Goal: Information Seeking & Learning: Learn about a topic

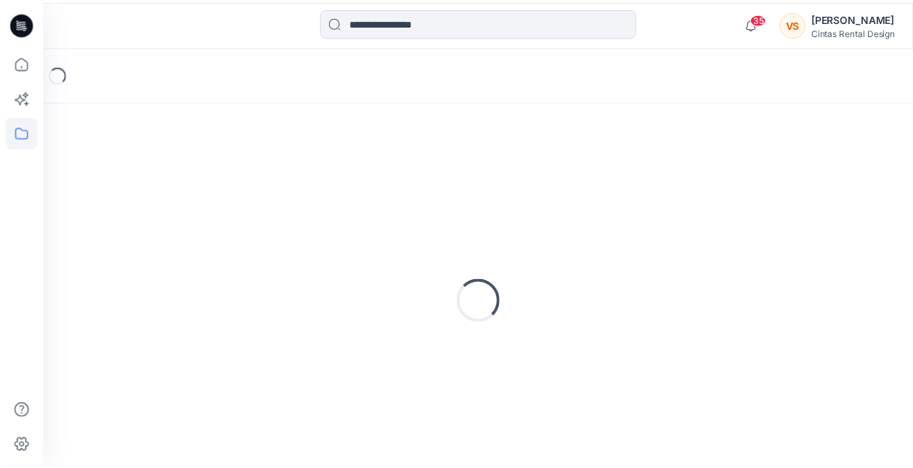
scroll to position [32, 0]
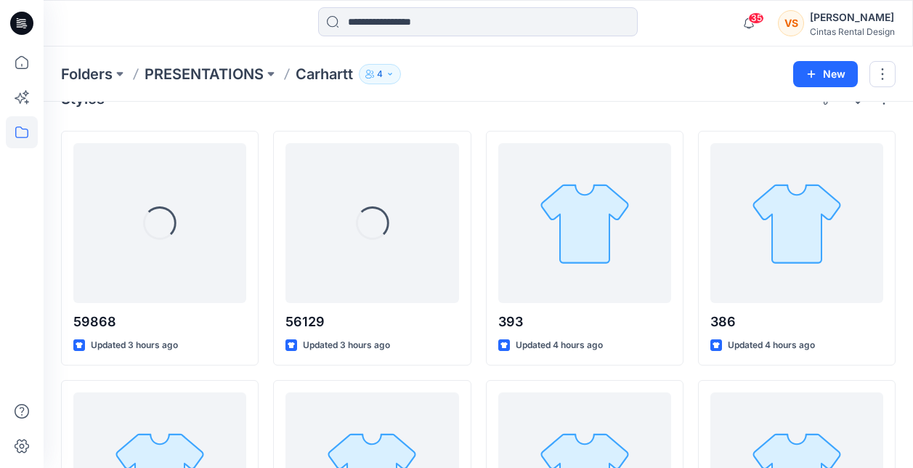
click at [328, 64] on p "Carhartt" at bounding box center [324, 74] width 57 height 20
click at [329, 80] on p "Carhartt" at bounding box center [324, 74] width 57 height 20
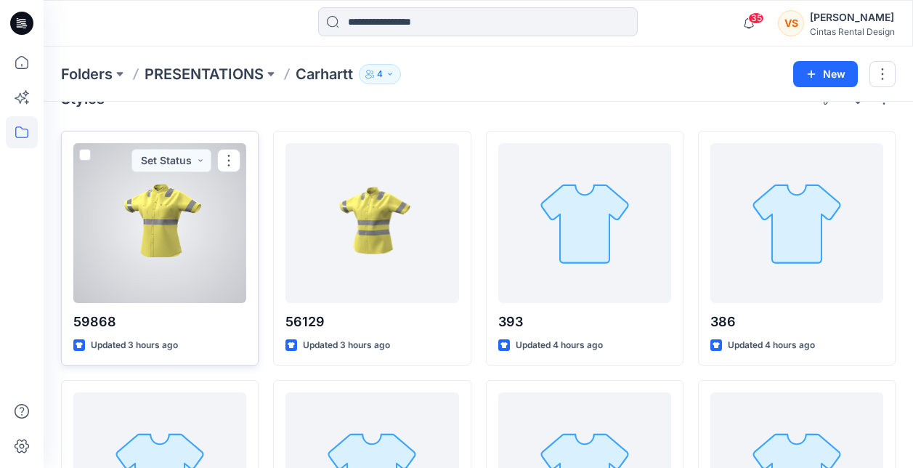
click at [174, 232] on div at bounding box center [159, 223] width 173 height 160
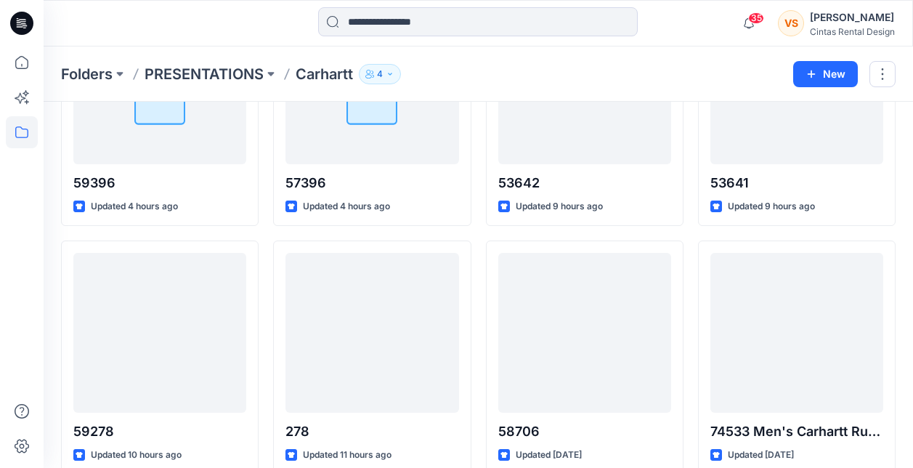
scroll to position [1190, 0]
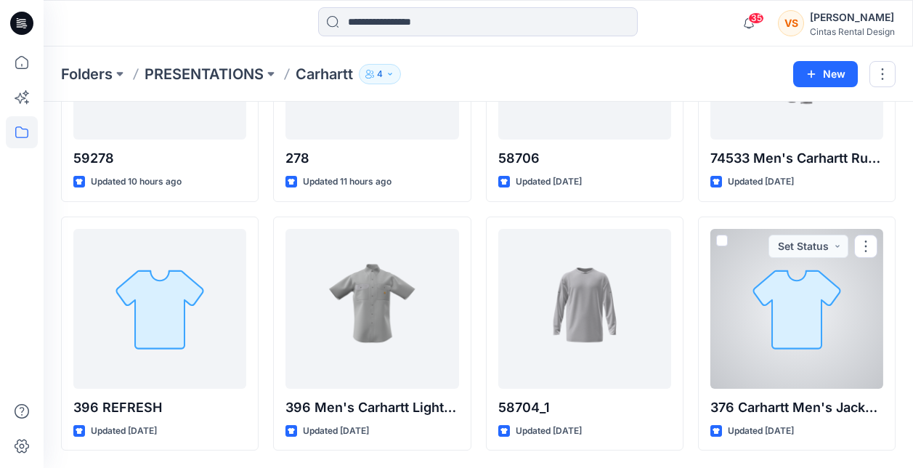
click at [791, 329] on div at bounding box center [796, 309] width 173 height 160
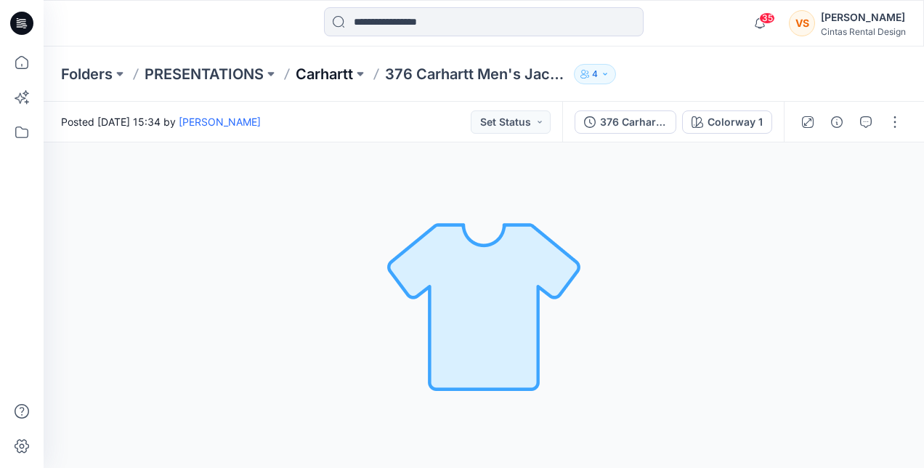
click at [299, 70] on p "Carhartt" at bounding box center [324, 74] width 57 height 20
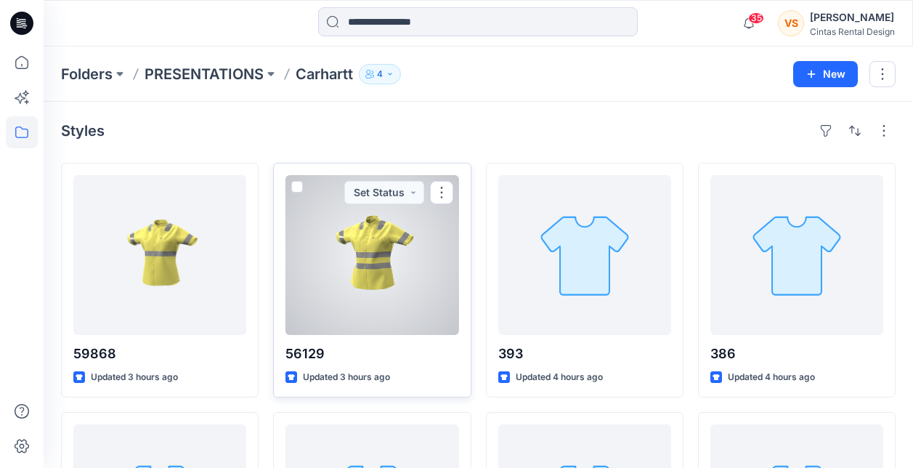
click at [368, 253] on div at bounding box center [371, 255] width 173 height 160
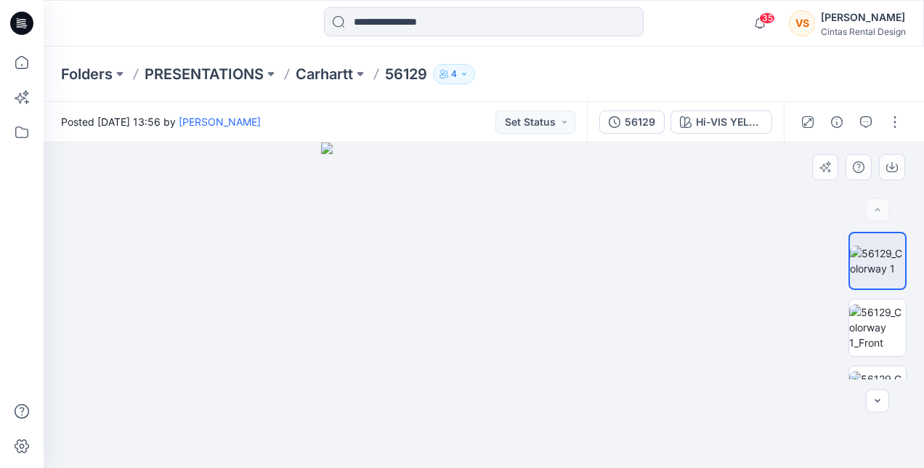
click at [524, 323] on img at bounding box center [483, 304] width 325 height 325
click at [810, 122] on icon "button" at bounding box center [808, 122] width 12 height 12
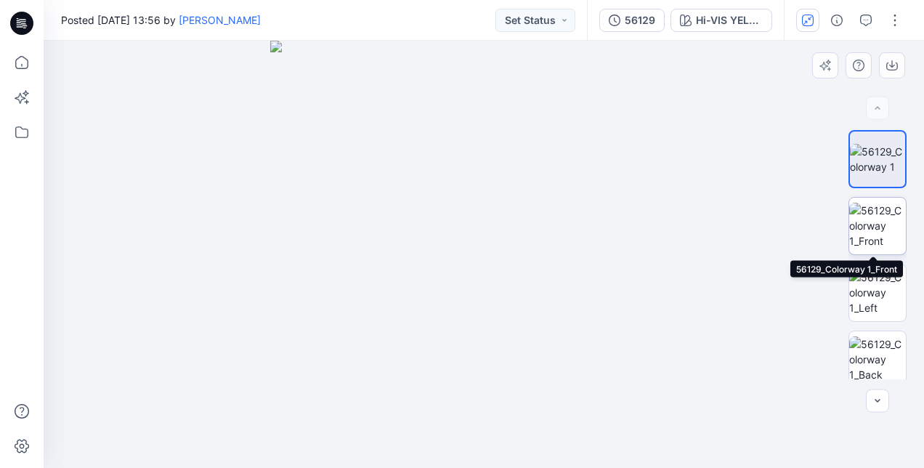
click at [875, 228] on img at bounding box center [877, 226] width 57 height 46
